Goal: Navigation & Orientation: Find specific page/section

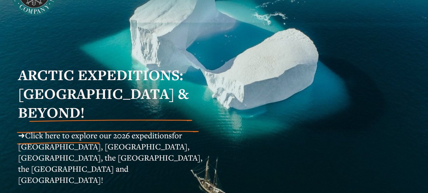
scroll to position [86, 0]
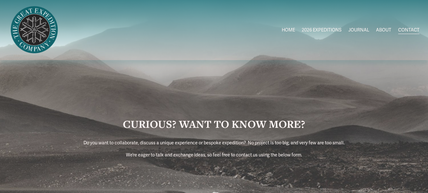
click at [381, 31] on link "ABOUT" at bounding box center [383, 29] width 15 height 9
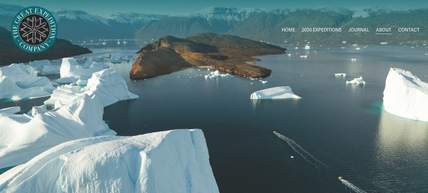
click at [413, 29] on link "CONTACT" at bounding box center [409, 29] width 21 height 9
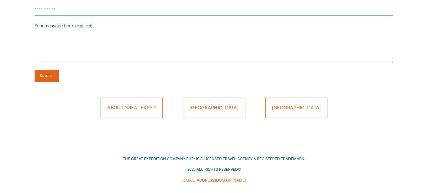
scroll to position [368, 0]
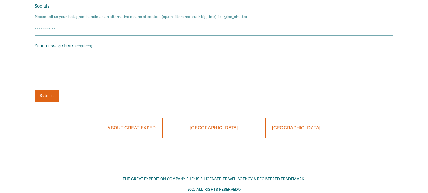
click at [135, 123] on link "ABOUT GREAT EXPED" at bounding box center [132, 128] width 63 height 20
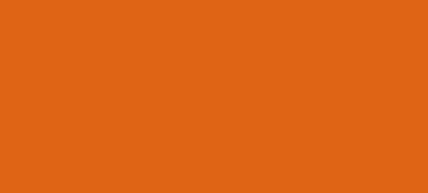
scroll to position [1270, 0]
